Goal: Transaction & Acquisition: Purchase product/service

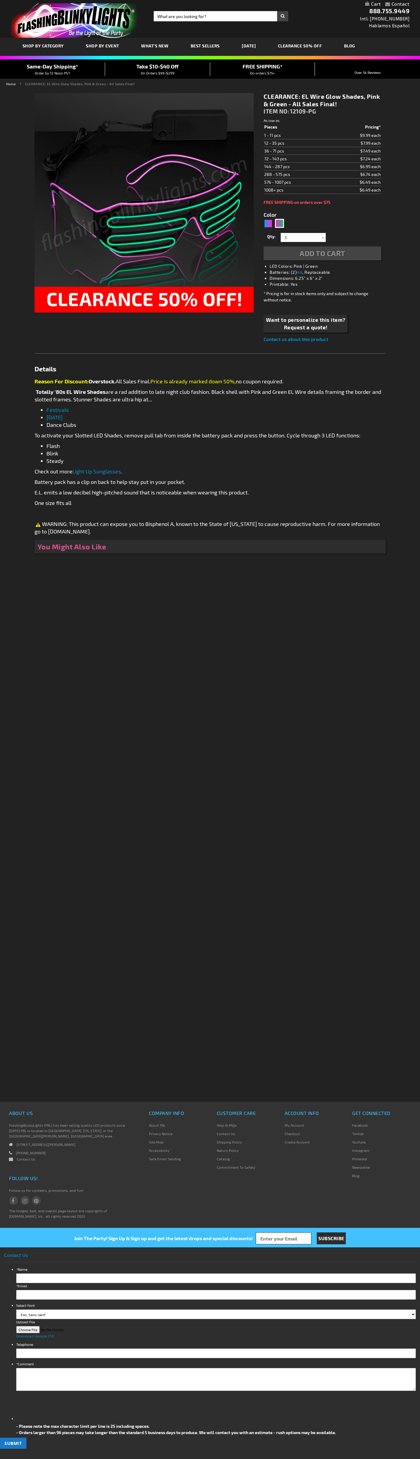
type input "5673"
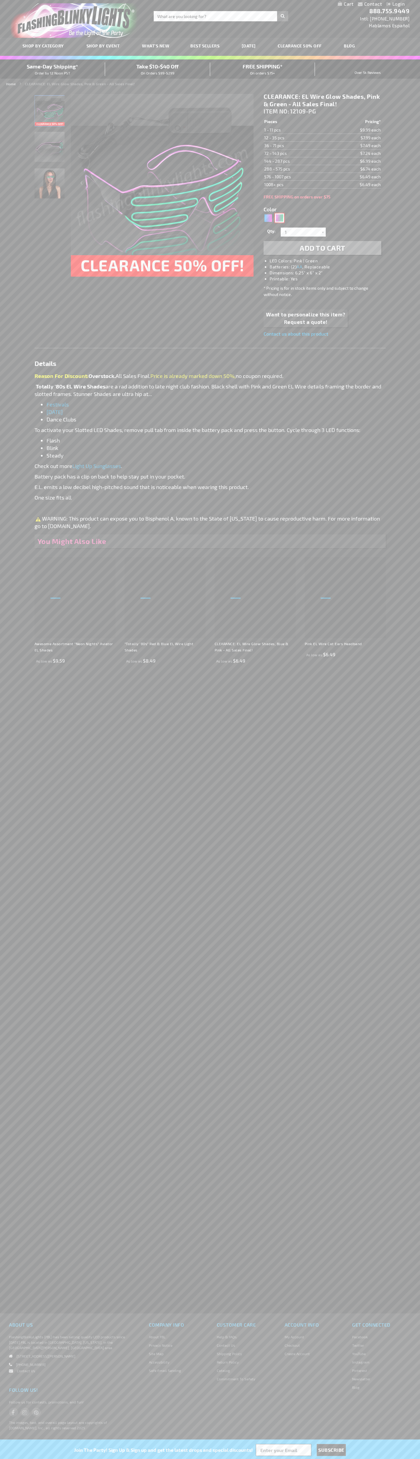
click at [279, 218] on div "Pink, Green" at bounding box center [279, 217] width 9 height 9
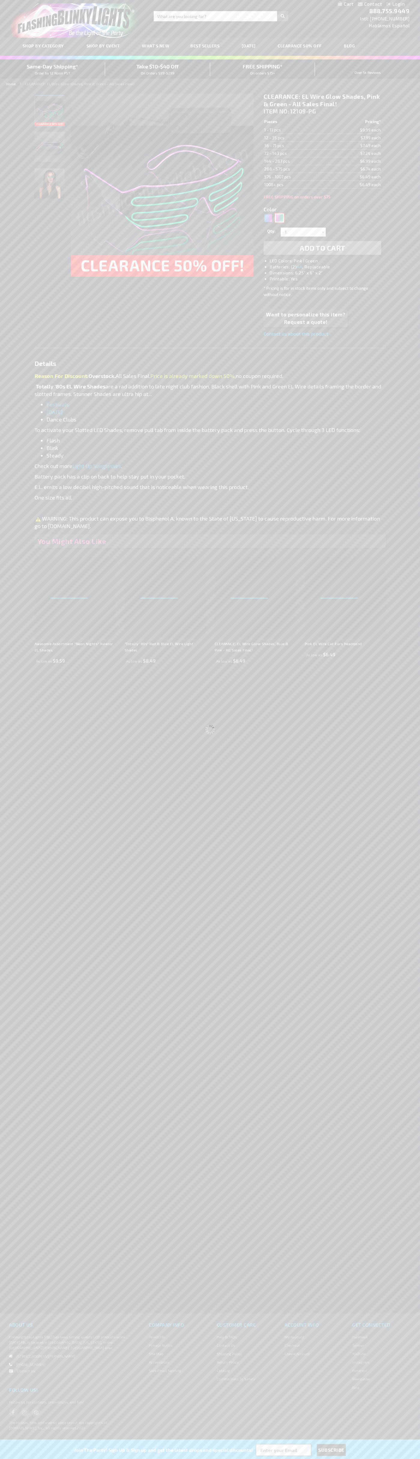
type input "Customize - CLEARANCE: EL Wire Glow Shades, Pink &amp; Green - All Sales Final!…"
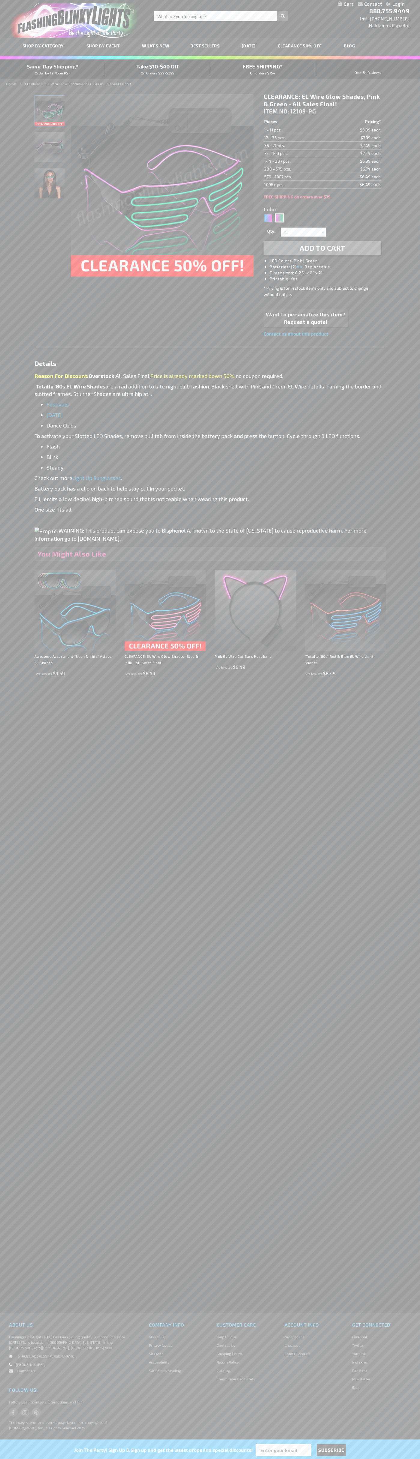
click at [322, 248] on span "Add to Cart" at bounding box center [323, 247] width 46 height 9
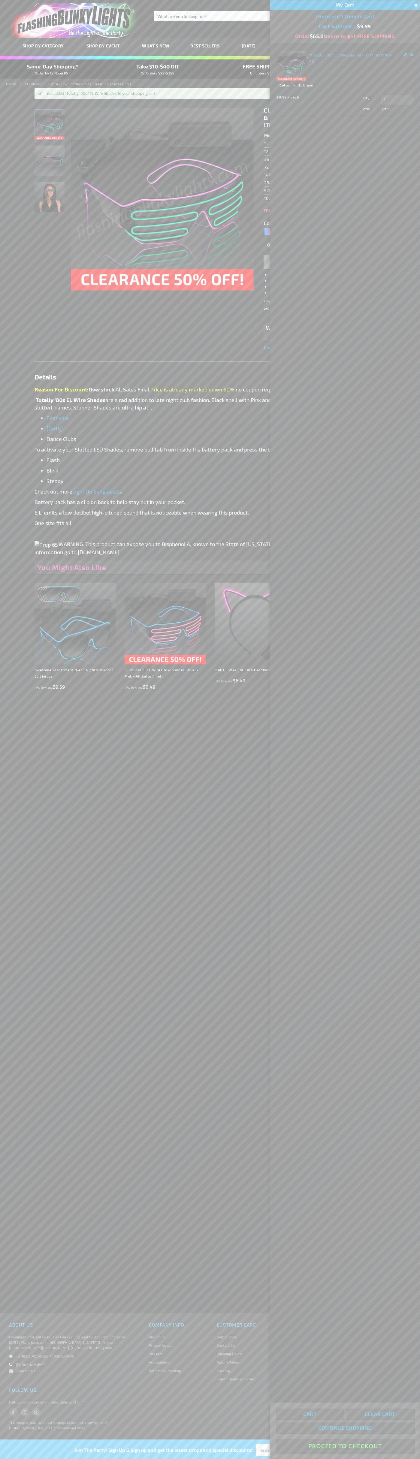
click at [345, 1446] on button "Proceed To Checkout" at bounding box center [344, 1446] width 137 height 14
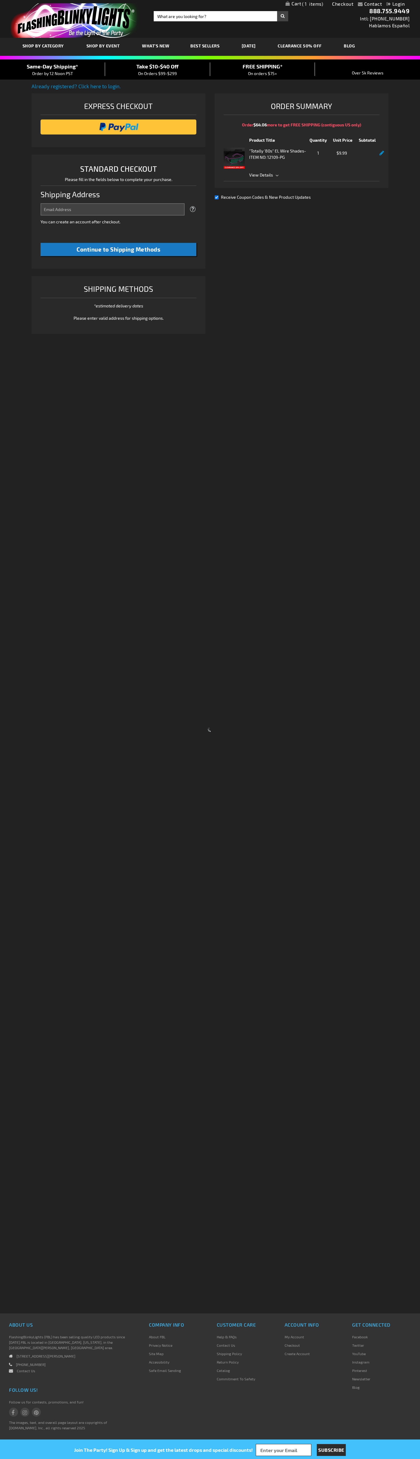
select select "US"
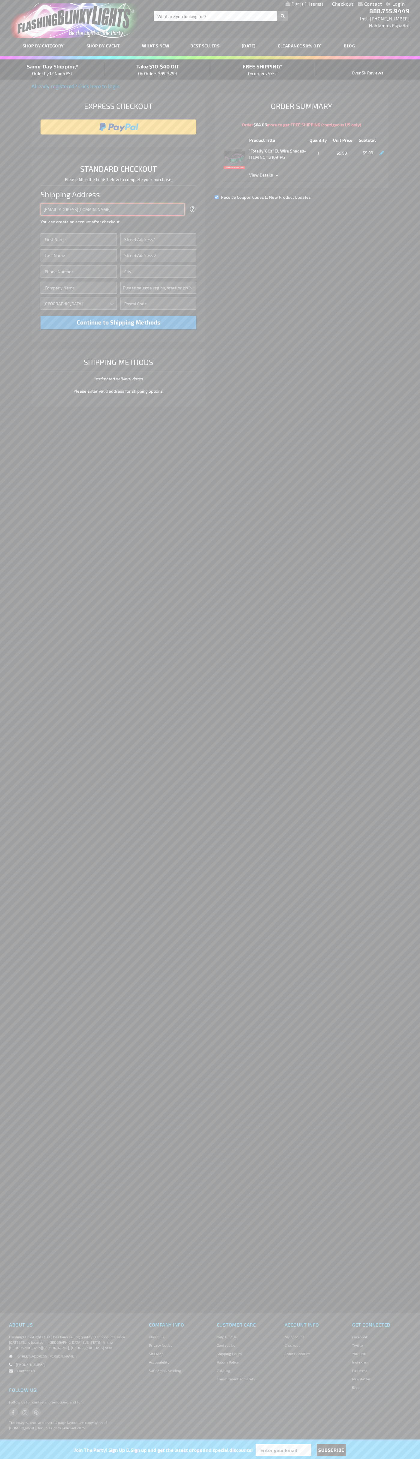
type input "johnsmith005@storebotmail.joonix.net"
type input "John"
type input "651 N. 34th Str."
type input "First floor"
type input "seattle"
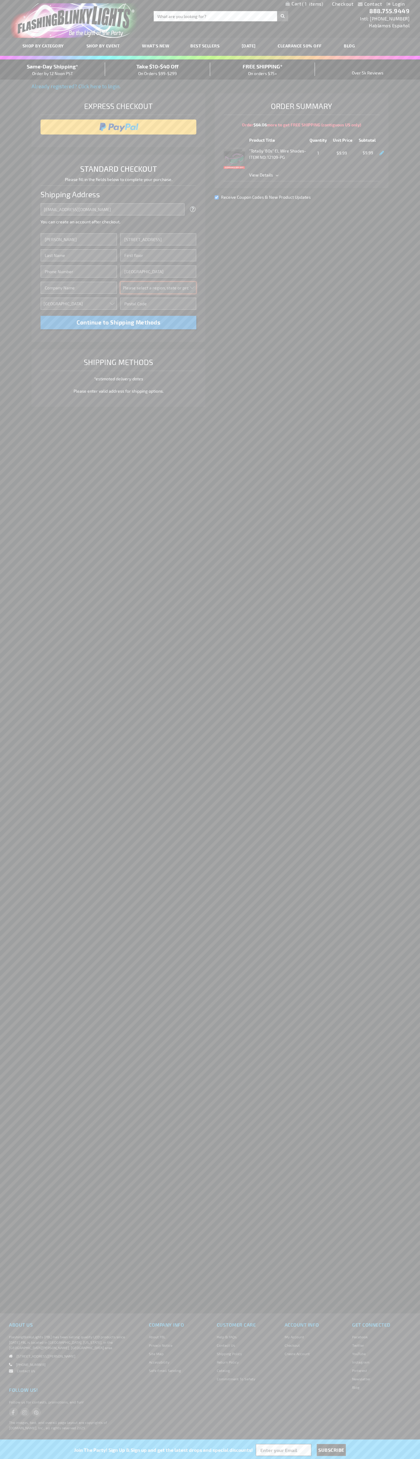
select select "62"
type input "98103"
type input "Smith"
type input "6502530000"
type input "John Smith"
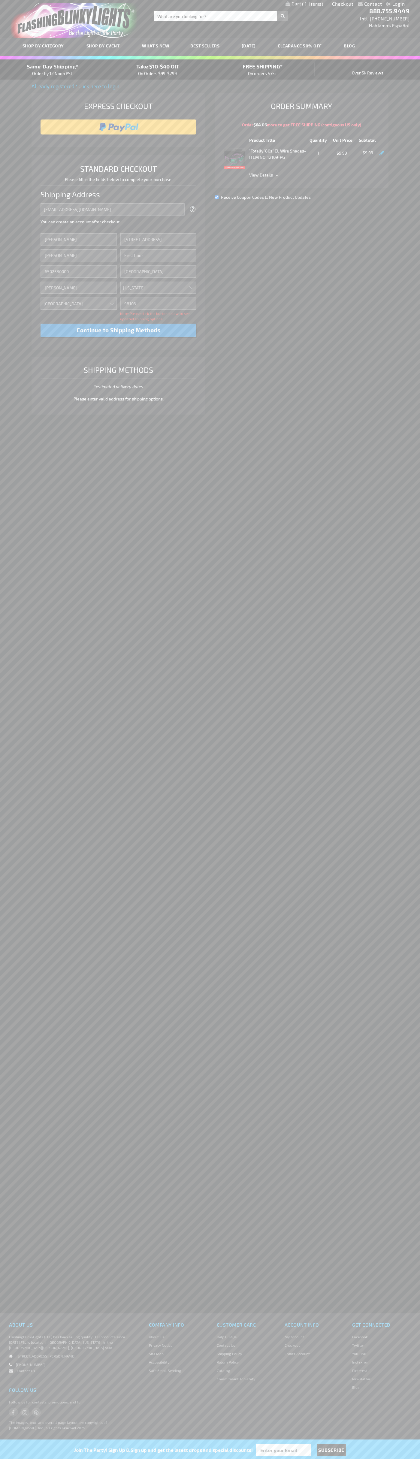
click at [53, 70] on div "Same-Day Shipping* Order by 12 Noon PST" at bounding box center [52, 69] width 105 height 14
click at [119, 127] on input "image" at bounding box center [119, 127] width 150 height 12
